Goal: Transaction & Acquisition: Purchase product/service

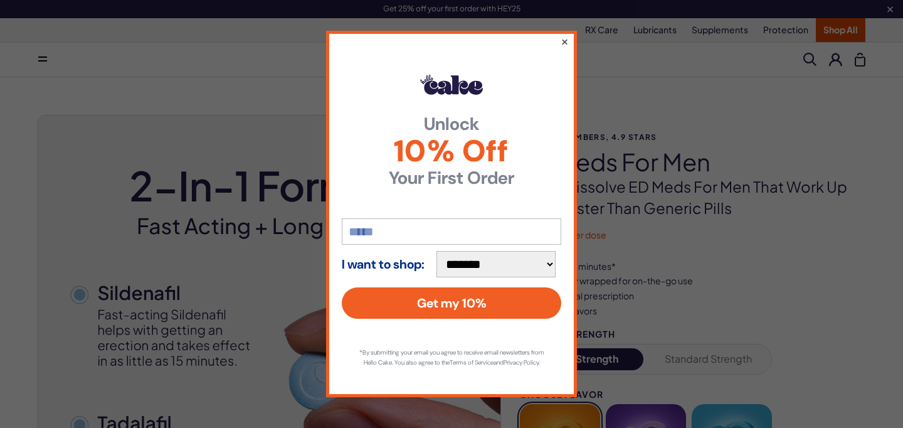
click at [564, 38] on button "×" at bounding box center [565, 41] width 8 height 15
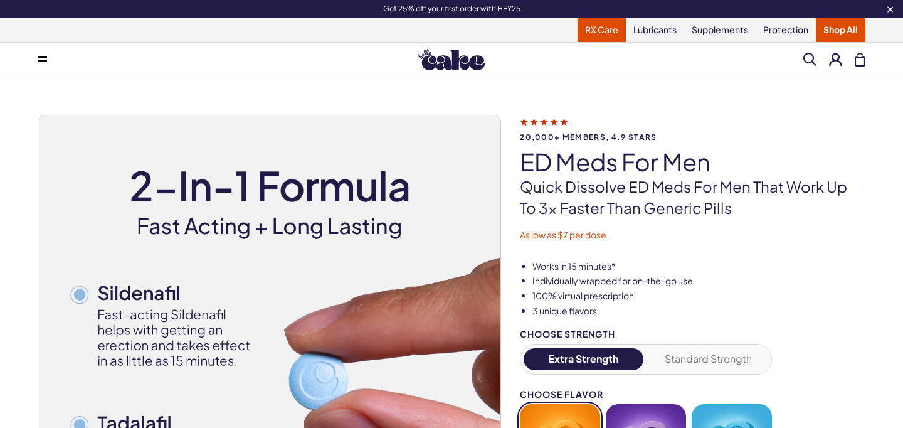
click at [607, 31] on link "RX Care" at bounding box center [601, 30] width 48 height 24
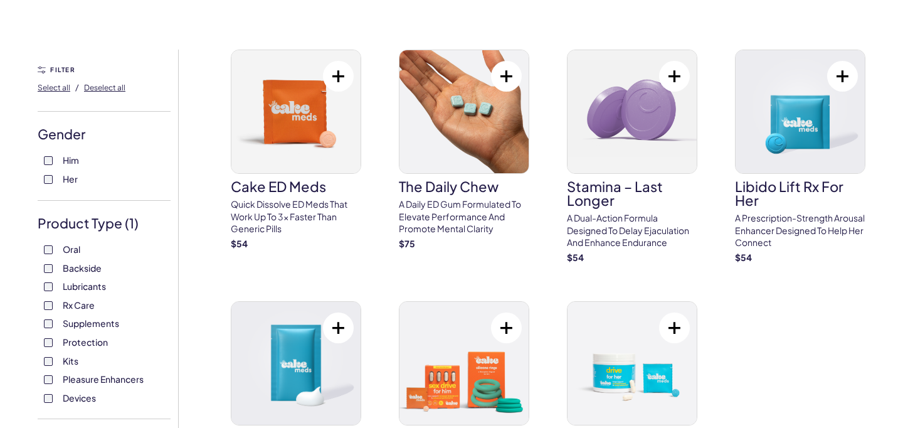
scroll to position [46, 0]
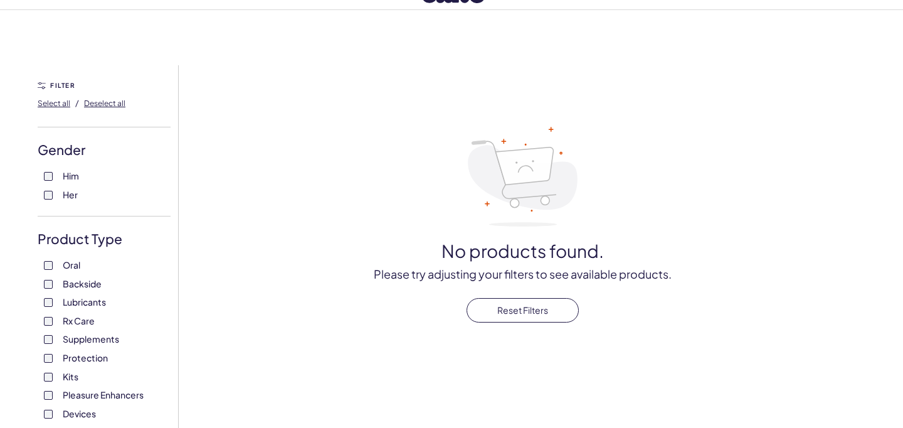
scroll to position [83, 0]
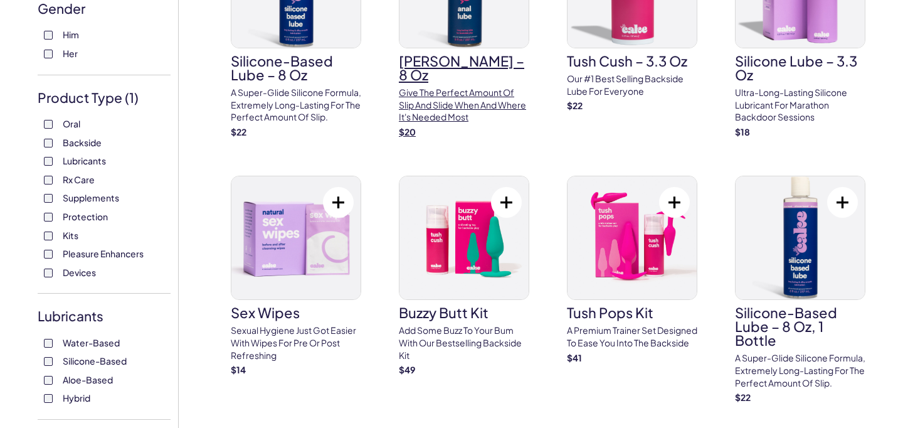
scroll to position [189, 0]
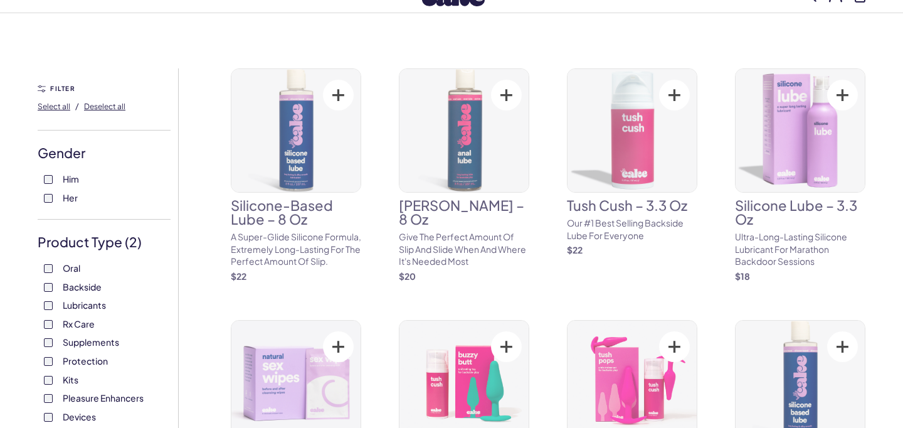
scroll to position [61, 0]
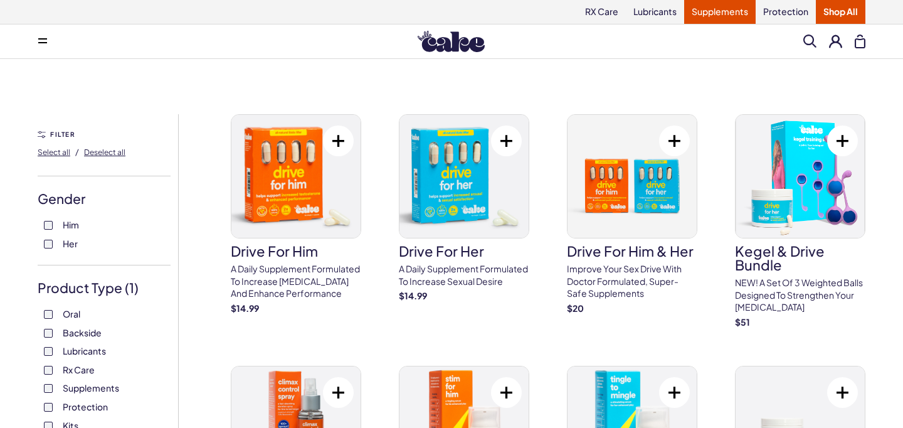
click at [701, 13] on link "Supplements" at bounding box center [719, 12] width 71 height 24
